Goal: Transaction & Acquisition: Purchase product/service

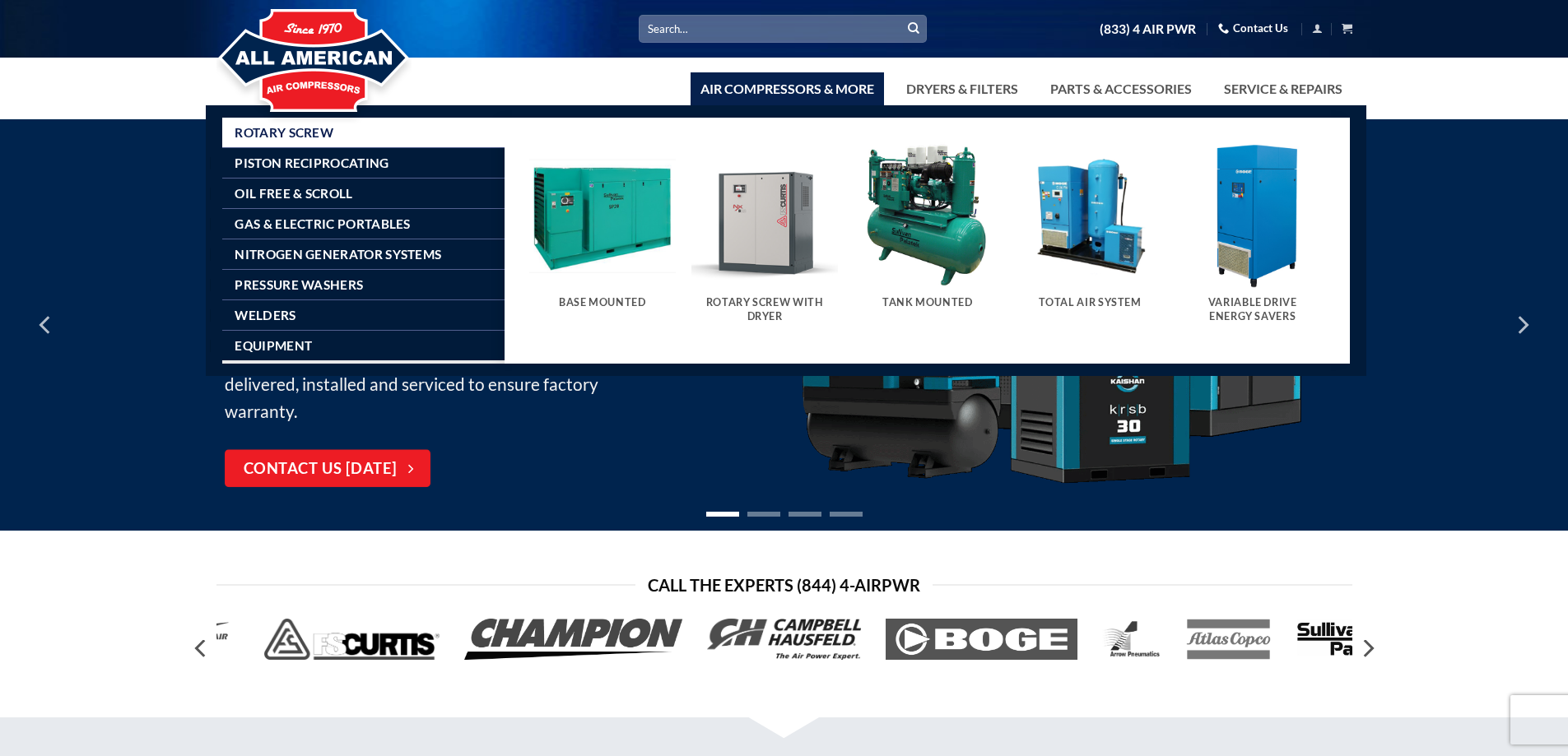
click at [764, 229] on img "Visit product category Rotary Screw With Dryer" at bounding box center [764, 215] width 146 height 146
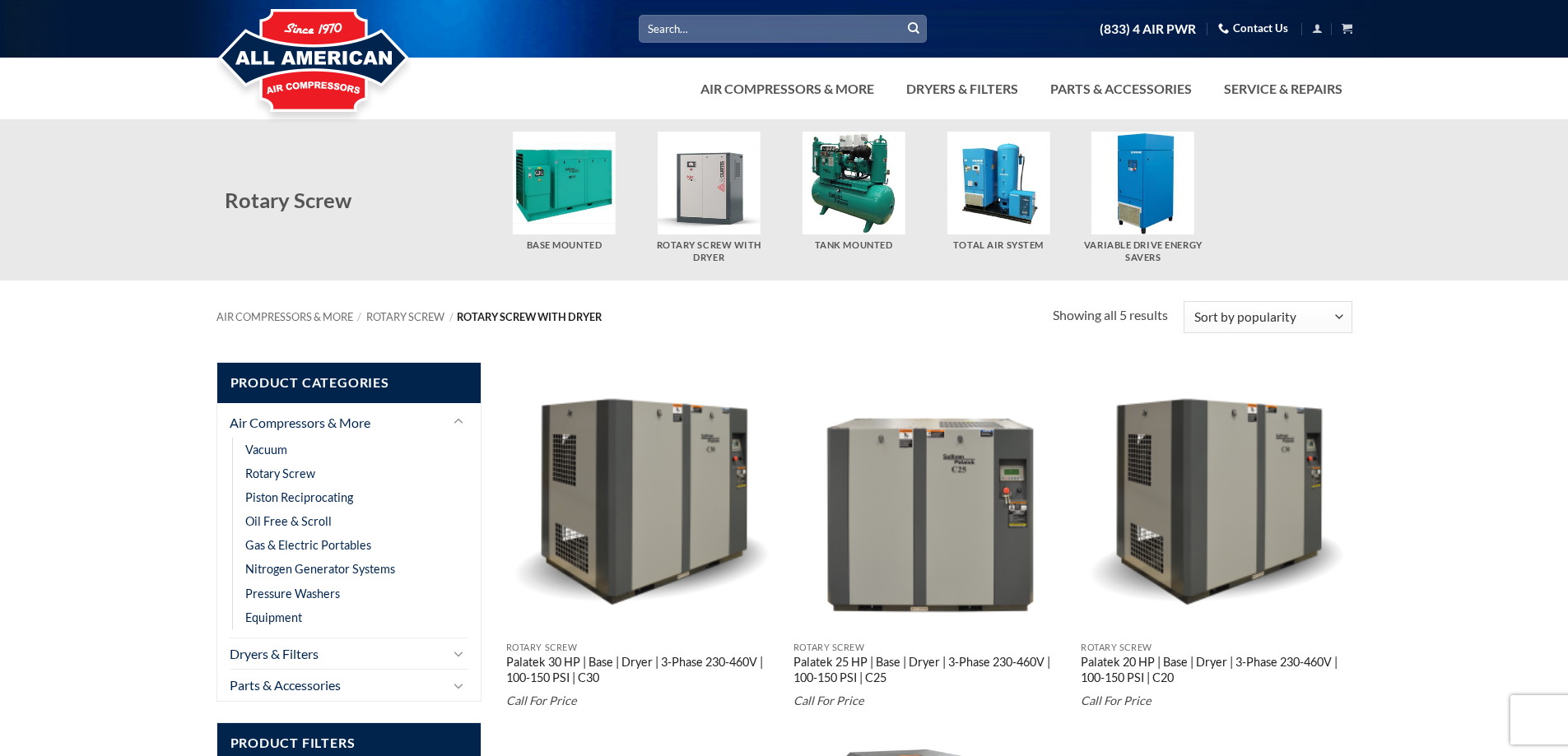
click at [842, 200] on img "Visit product category Tank Mounted" at bounding box center [854, 183] width 103 height 103
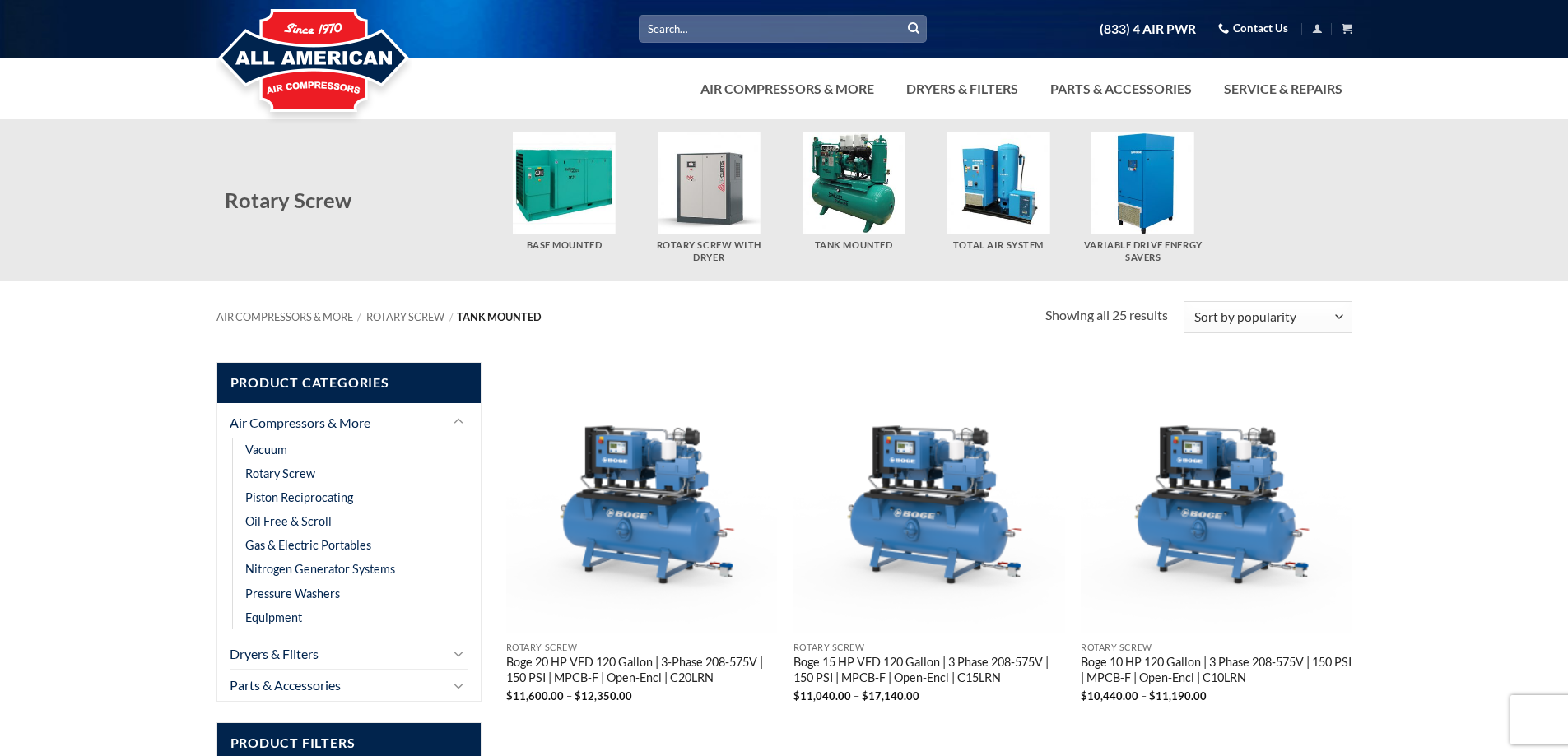
click at [990, 196] on img "Visit product category Total Air System" at bounding box center [997, 183] width 103 height 103
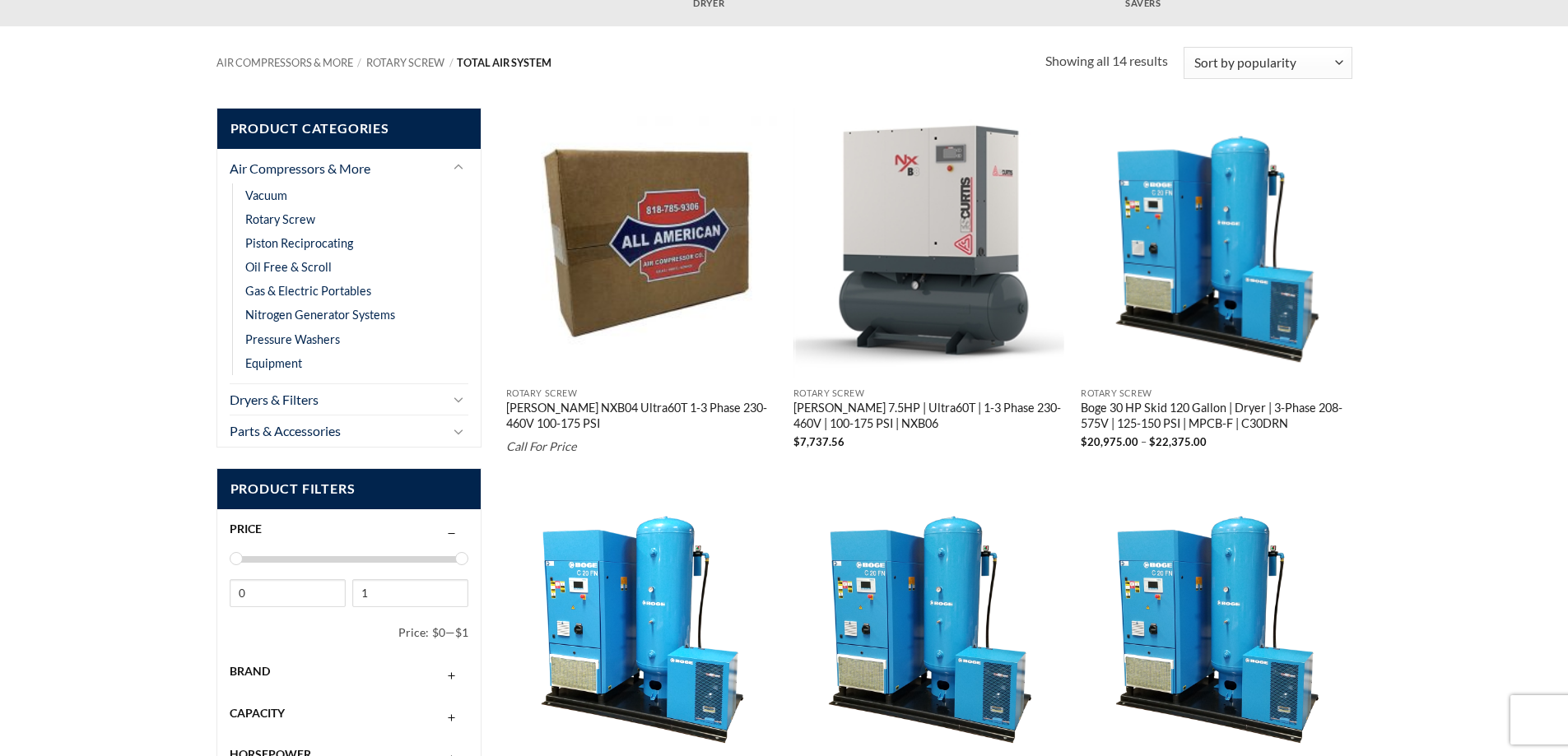
scroll to position [247, 0]
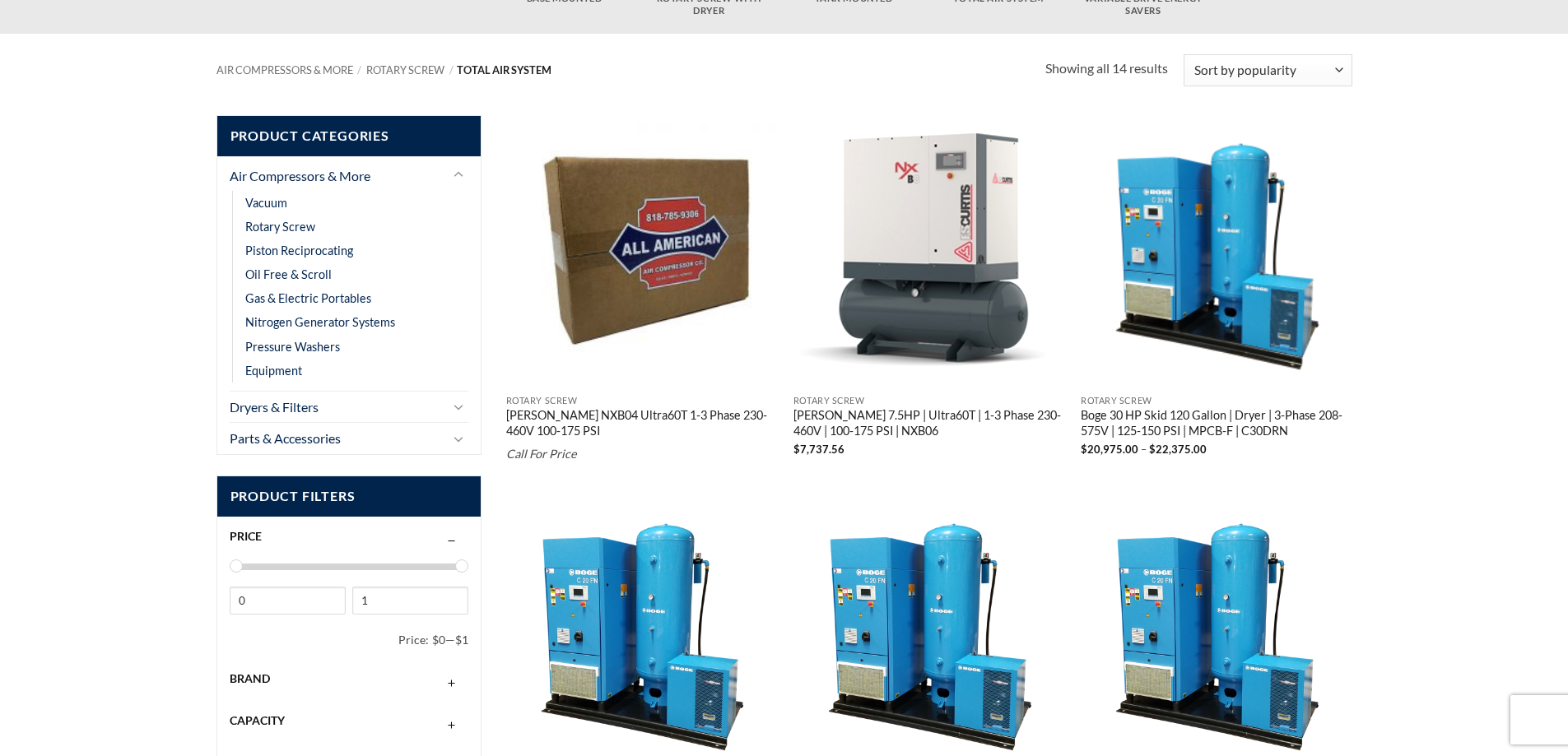
click at [921, 312] on img "Curtis 7.5HP | Ultra60T | 1-3 Phase 230-460V | 100-175 PSI | NXB06" at bounding box center [929, 250] width 271 height 271
